Goal: Transaction & Acquisition: Purchase product/service

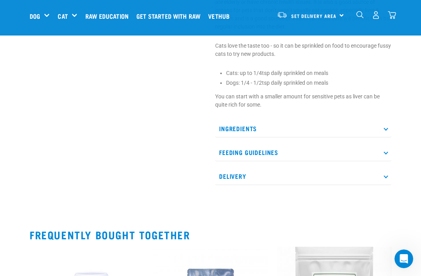
scroll to position [317, 0]
click at [384, 130] on p "Ingredients" at bounding box center [303, 129] width 176 height 18
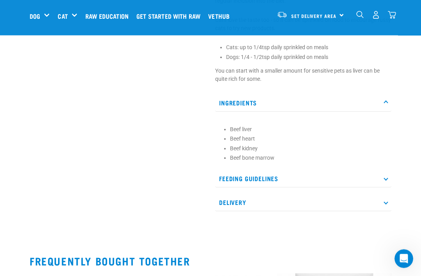
scroll to position [341, 0]
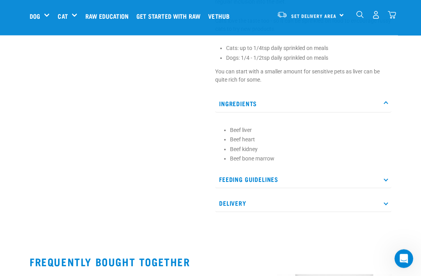
click at [384, 179] on icon at bounding box center [386, 179] width 4 height 4
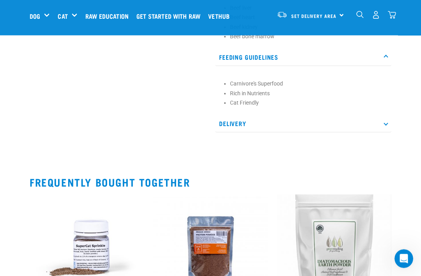
scroll to position [464, 0]
click at [385, 127] on p "Delivery" at bounding box center [303, 124] width 176 height 18
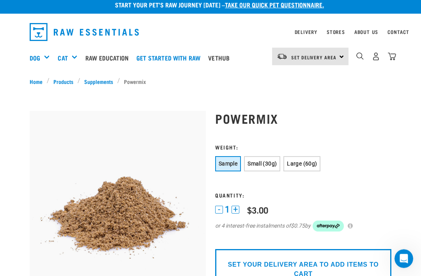
scroll to position [0, 0]
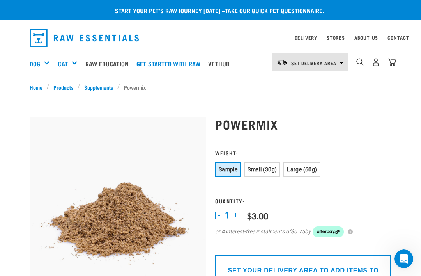
click at [341, 39] on link "Stores" at bounding box center [336, 37] width 18 height 3
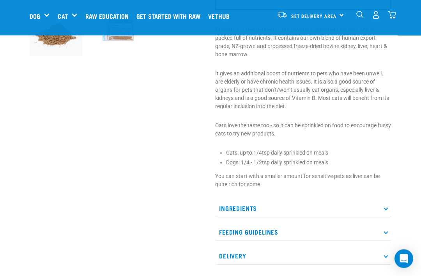
scroll to position [237, 0]
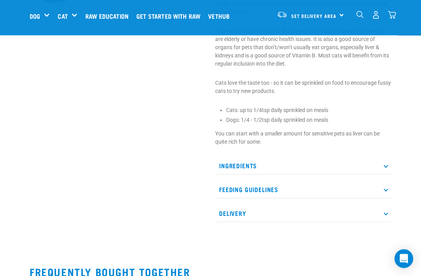
click at [385, 166] on icon at bounding box center [386, 165] width 4 height 4
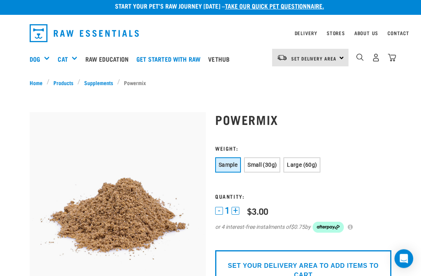
scroll to position [0, 0]
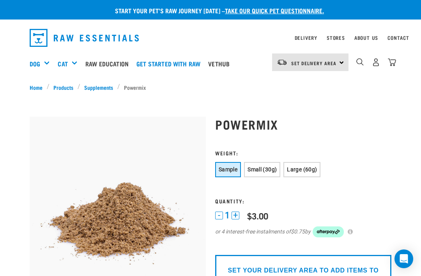
click at [271, 167] on span "Small (30g)" at bounding box center [262, 169] width 29 height 6
